Goal: Information Seeking & Learning: Learn about a topic

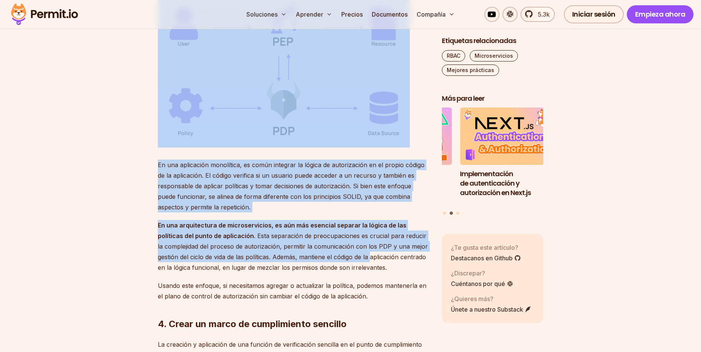
scroll to position [1507, 0]
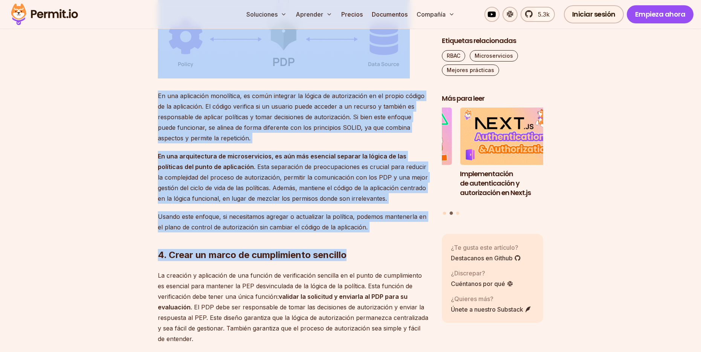
drag, startPoint x: 168, startPoint y: 137, endPoint x: 378, endPoint y: 222, distance: 226.7
click at [378, 222] on div "A medida que la arquitectura de microservicios gana popularidad, cobra cada vez…" at bounding box center [294, 307] width 272 height 2597
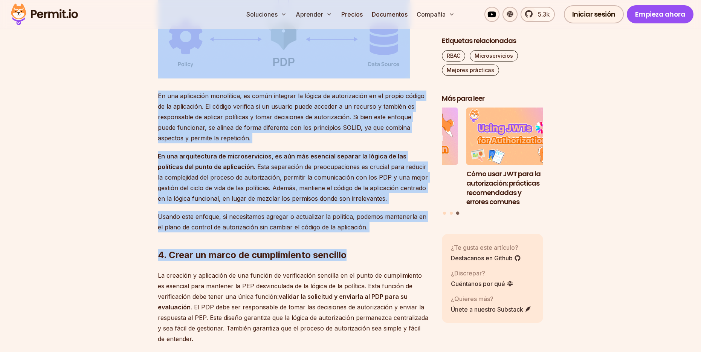
click at [376, 228] on h2 "4. Crear un marco de cumplimiento sencillo" at bounding box center [294, 240] width 272 height 42
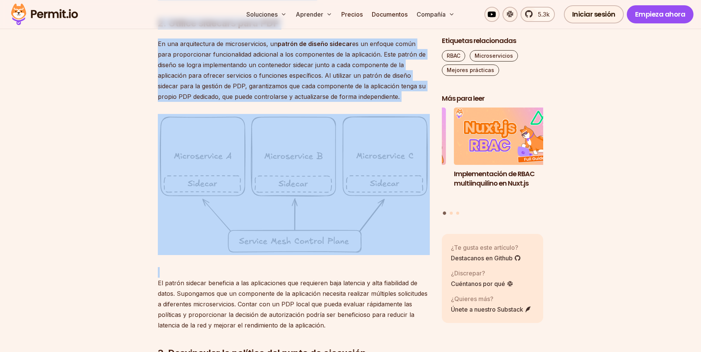
scroll to position [1130, 0]
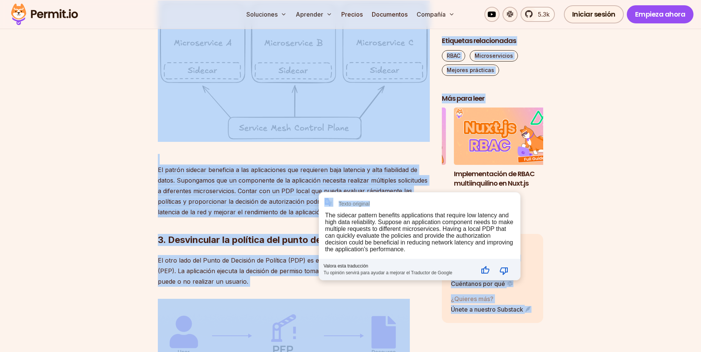
drag, startPoint x: 169, startPoint y: 173, endPoint x: 324, endPoint y: 209, distance: 158.7
copy body "Lorem IPS dolorsitametco Ad Elits do Eiusmodt in Utlabore (ETD) ma al enimadmin…"
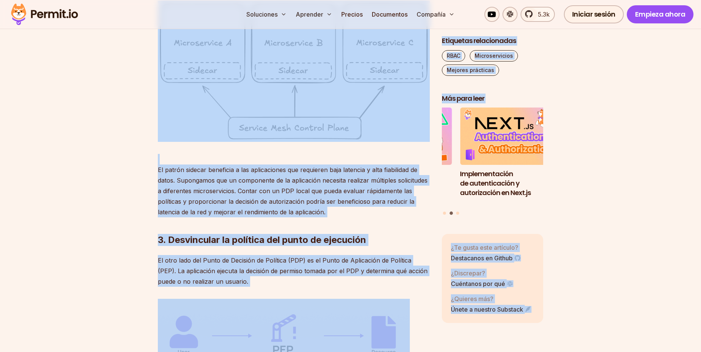
drag, startPoint x: 255, startPoint y: 200, endPoint x: 364, endPoint y: 218, distance: 110.0
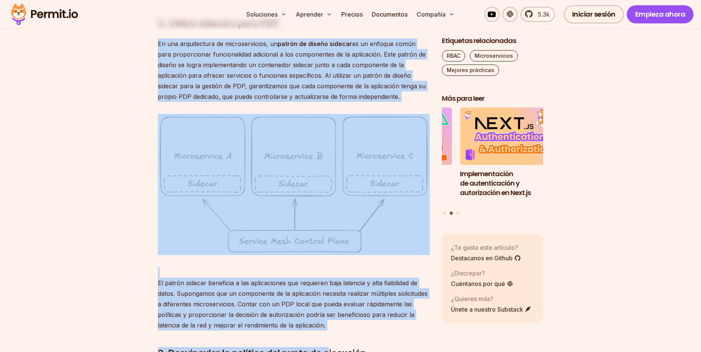
drag, startPoint x: 327, startPoint y: 215, endPoint x: 222, endPoint y: 155, distance: 121.0
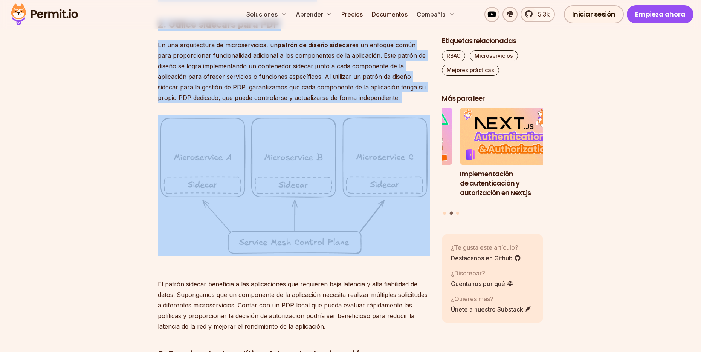
scroll to position [1055, 0]
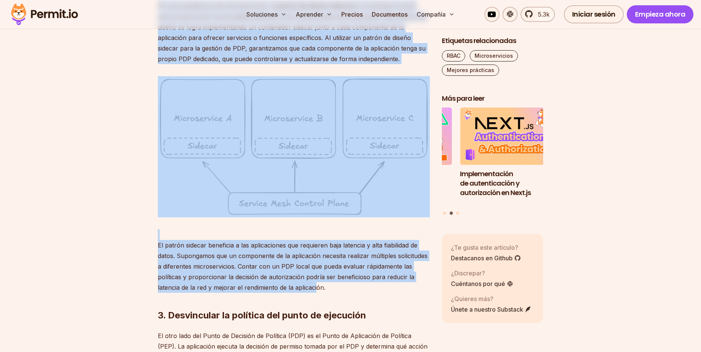
drag, startPoint x: 166, startPoint y: 98, endPoint x: 318, endPoint y: 286, distance: 241.6
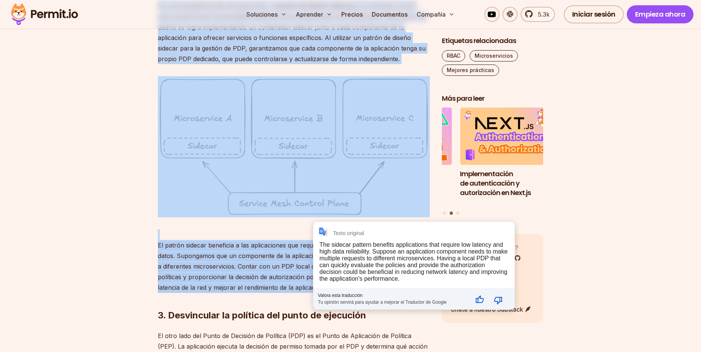
copy div "Lorem IPS dolorsitametco Ad Elits do Eiusmodt in Utlabore (ETD) ma al enimadmin…"
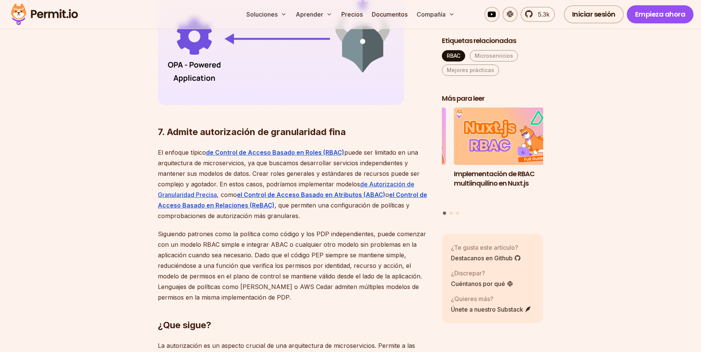
scroll to position [2562, 0]
